Goal: Task Accomplishment & Management: Manage account settings

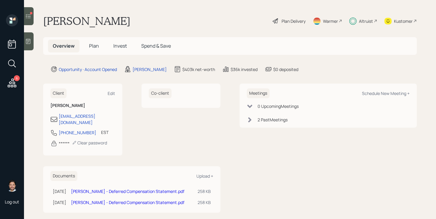
click at [97, 46] on span "Plan" at bounding box center [94, 46] width 10 height 7
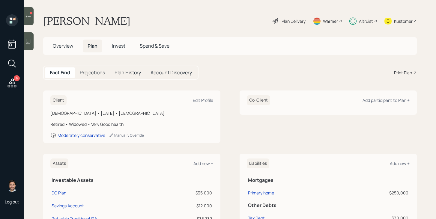
click at [117, 48] on span "Invest" at bounding box center [118, 46] width 13 height 7
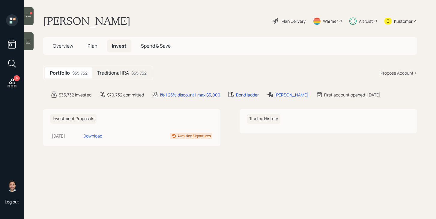
click at [31, 18] on icon at bounding box center [28, 16] width 6 height 6
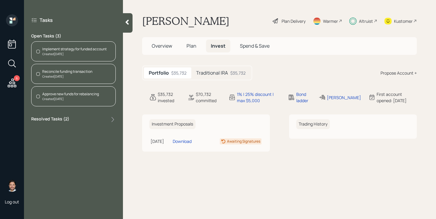
click at [213, 75] on h5 "Traditional IRA" at bounding box center [212, 73] width 32 height 6
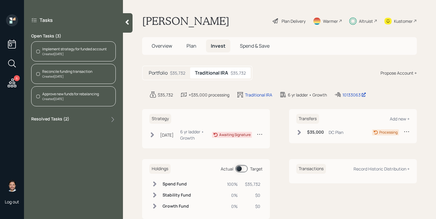
click at [98, 78] on div "Reconcile funding transaction Created Today" at bounding box center [73, 74] width 84 height 20
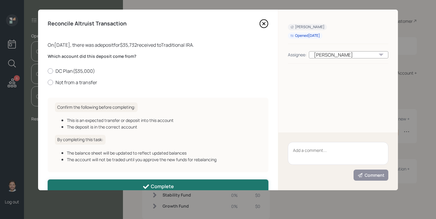
click at [148, 182] on button "Complete" at bounding box center [158, 185] width 220 height 13
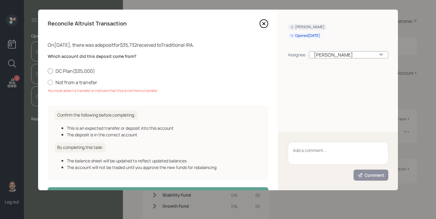
click at [58, 69] on label "DC Plan ( $35,000 )" at bounding box center [158, 71] width 220 height 7
click at [48, 71] on input "DC Plan ( $35,000 )" at bounding box center [47, 71] width 0 height 0
radio input "true"
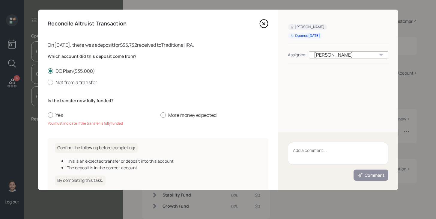
scroll to position [53, 0]
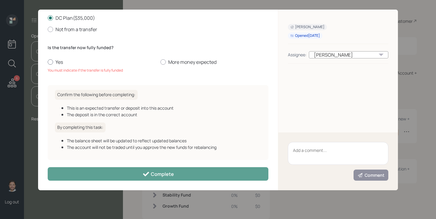
click at [54, 61] on label "Yes" at bounding box center [102, 62] width 108 height 7
click at [48, 62] on input "Yes" at bounding box center [47, 62] width 0 height 0
radio input "true"
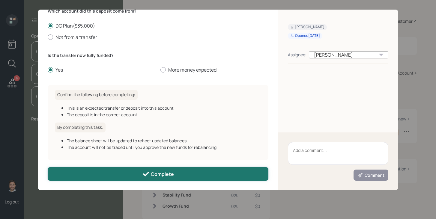
click at [101, 176] on button "Complete" at bounding box center [158, 173] width 220 height 13
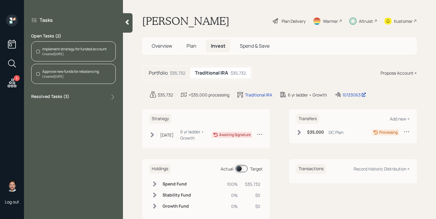
click at [77, 70] on div "Approve new funds for rebalancing" at bounding box center [70, 71] width 57 height 5
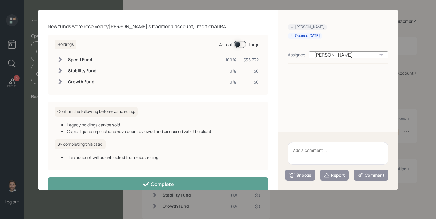
scroll to position [29, 0]
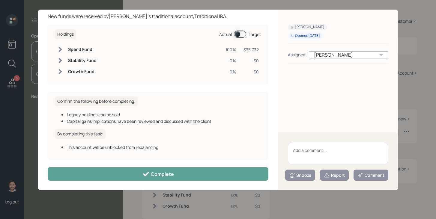
click at [310, 153] on textarea at bounding box center [338, 153] width 100 height 23
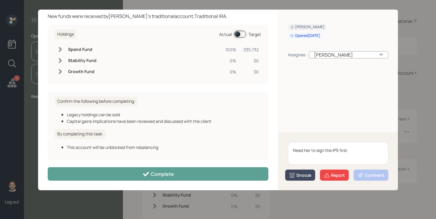
type textarea "Need her to sign the IPS first"
click at [302, 177] on div "Snooze" at bounding box center [300, 175] width 22 height 6
click at [303, 128] on button "1 day" at bounding box center [299, 126] width 29 height 12
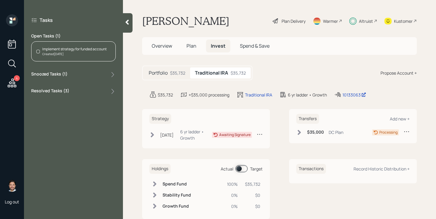
click at [97, 53] on div "Created Today" at bounding box center [74, 54] width 64 height 4
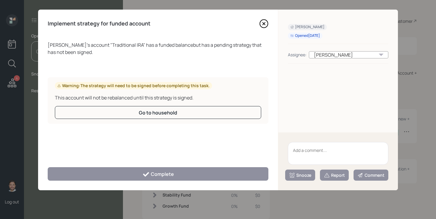
click at [304, 155] on textarea at bounding box center [338, 153] width 100 height 23
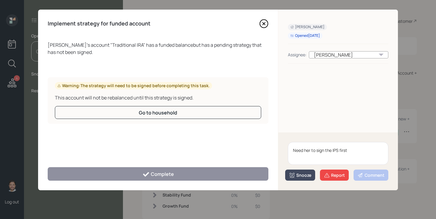
type textarea "Need her to sign the IPS first"
click at [302, 177] on div "Snooze" at bounding box center [300, 175] width 22 height 6
click at [299, 129] on button "1 day" at bounding box center [299, 126] width 29 height 12
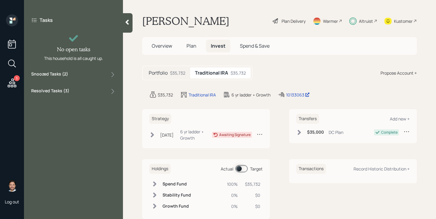
click at [13, 85] on icon at bounding box center [12, 83] width 11 height 11
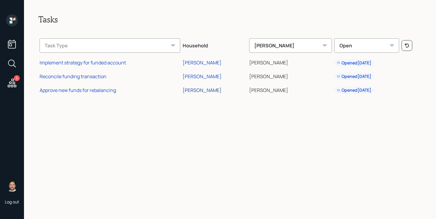
click at [201, 91] on div "[PERSON_NAME]" at bounding box center [201, 90] width 39 height 7
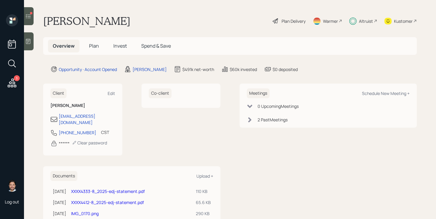
click at [122, 48] on span "Invest" at bounding box center [119, 46] width 13 height 7
